Goal: Check status: Check status

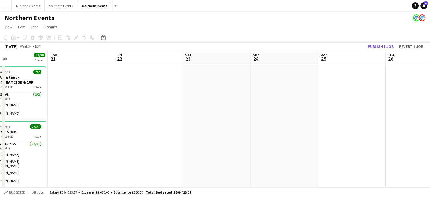
drag, startPoint x: 213, startPoint y: 139, endPoint x: 96, endPoint y: 158, distance: 118.6
click at [96, 158] on app-calendar-viewport "Mon 18 Tue 19 Wed 20 29/29 2 Jobs Thu 21 Fri 22 Sat 23 Sun 24 Mon 25 Tue 26 Wed…" at bounding box center [215, 159] width 430 height 218
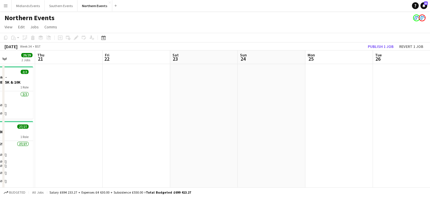
drag, startPoint x: 274, startPoint y: 170, endPoint x: 132, endPoint y: 184, distance: 141.8
click at [132, 184] on app-calendar-viewport "Mon 18 Tue 19 Wed 20 29/29 2 Jobs Thu 21 Fri 22 Sat 23 Sun 24 Mon 25 Tue 26 Wed…" at bounding box center [215, 159] width 430 height 218
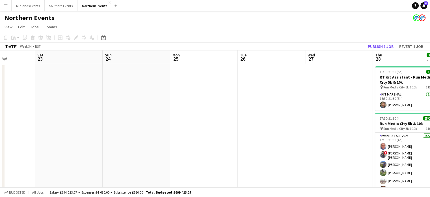
scroll to position [0, 174]
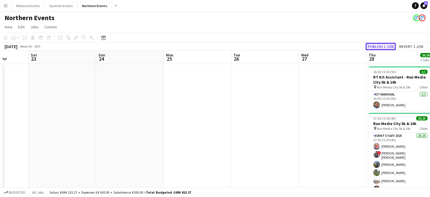
click at [385, 45] on button "Publish 1 job" at bounding box center [381, 46] width 30 height 7
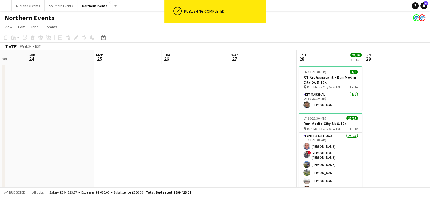
drag, startPoint x: 315, startPoint y: 101, endPoint x: 244, endPoint y: 110, distance: 71.2
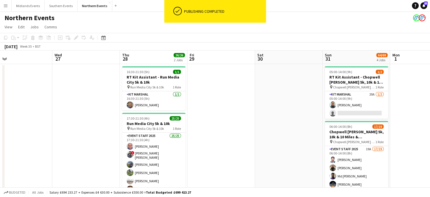
drag, startPoint x: 419, startPoint y: 155, endPoint x: 203, endPoint y: 162, distance: 216.9
